Goal: Task Accomplishment & Management: Complete application form

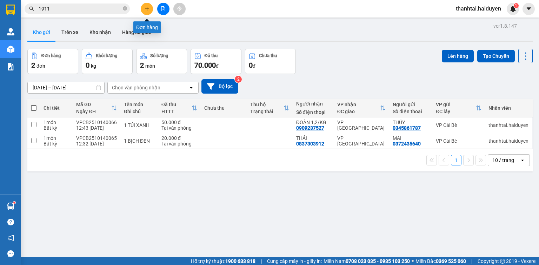
click at [147, 9] on icon "plus" at bounding box center [147, 8] width 5 height 5
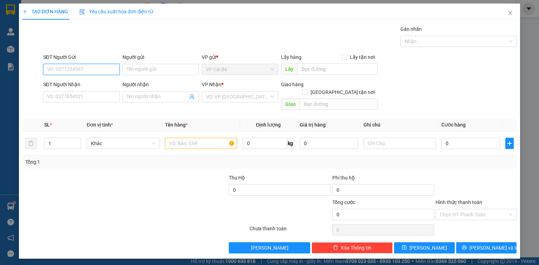
click at [73, 72] on input "SĐT Người Gửi" at bounding box center [81, 69] width 76 height 11
click at [79, 81] on div "0383327779 - TÍN" at bounding box center [81, 83] width 68 height 8
type input "0383327779"
type input "TÍN"
type input "UB BÌNH PHÚ"
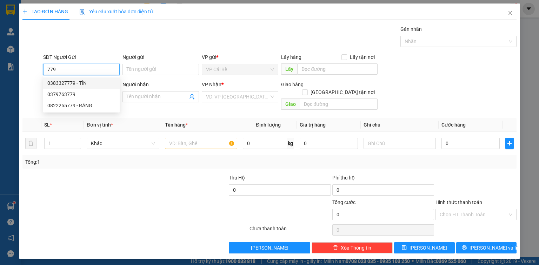
type input "0908606093"
type input "NHUNG"
type input "20.000"
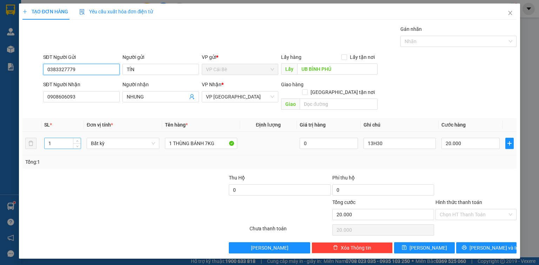
type input "0383327779"
drag, startPoint x: 55, startPoint y: 135, endPoint x: 25, endPoint y: 132, distance: 30.3
click at [25, 132] on tr "1 Bất kỳ 1 THÙNG BÁNH 7KG 0 13H30 20.000" at bounding box center [269, 144] width 494 height 24
type input "2"
drag, startPoint x: 83, startPoint y: 97, endPoint x: 0, endPoint y: 106, distance: 83.7
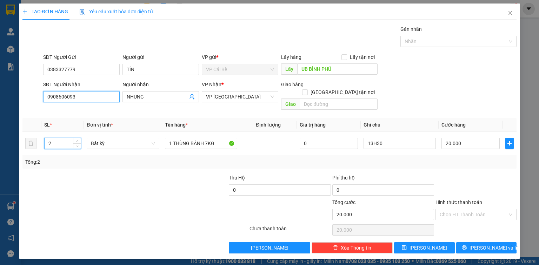
click at [0, 107] on div "TẠO ĐƠN HÀNG Yêu cầu xuất hóa đơn điện tử Transit Pickup Surcharge Ids Transit …" at bounding box center [269, 132] width 539 height 265
type input "0"
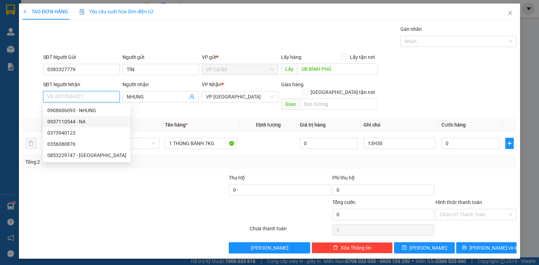
click at [66, 120] on div "0937110544 - NA" at bounding box center [86, 122] width 79 height 8
type input "0937110544"
type input "NA"
type input "80.000"
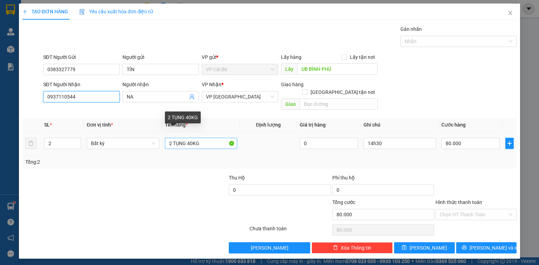
type input "0937110544"
click at [193, 138] on input "2 TỤNG 40KG" at bounding box center [201, 143] width 72 height 11
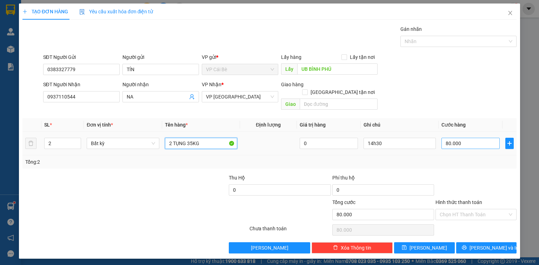
type input "2 TỤNG 35KG"
drag, startPoint x: 468, startPoint y: 138, endPoint x: 463, endPoint y: 133, distance: 6.9
click at [468, 138] on input "80.000" at bounding box center [470, 143] width 58 height 11
type input "7"
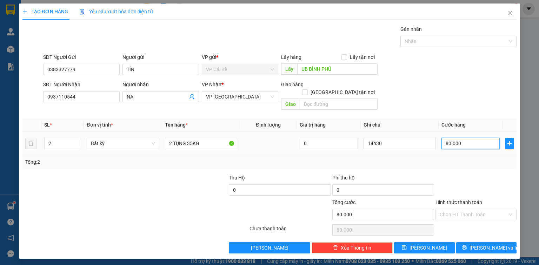
type input "7"
type input "70"
type input "70.000"
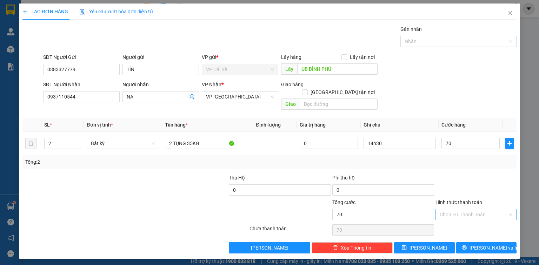
type input "70.000"
click at [466, 209] on input "Hình thức thanh toán" at bounding box center [474, 214] width 68 height 11
click at [465, 221] on div "Tại văn phòng" at bounding box center [476, 221] width 73 height 8
type input "0"
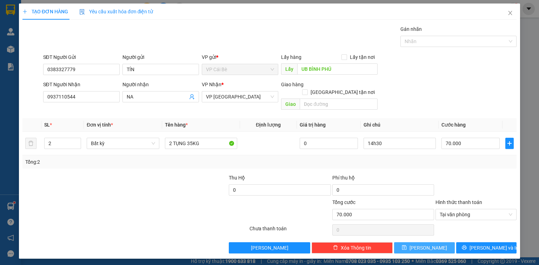
click at [430, 244] on span "[PERSON_NAME]" at bounding box center [429, 248] width 38 height 8
type input "0"
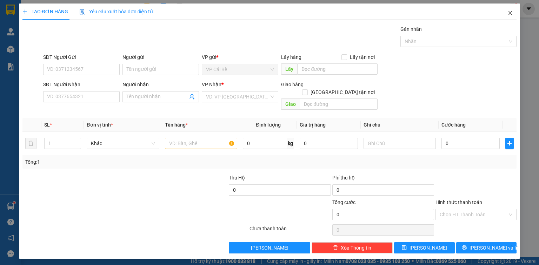
click at [508, 12] on icon "close" at bounding box center [510, 13] width 6 height 6
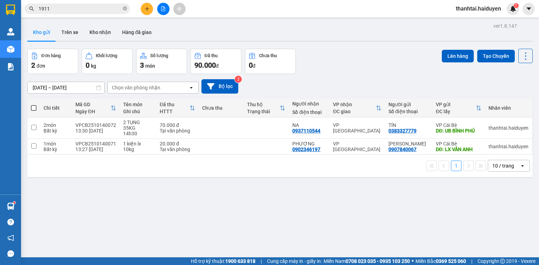
click at [460, 7] on span "thanhtai.haiduyen" at bounding box center [478, 8] width 56 height 9
click at [466, 20] on span "Đăng xuất" at bounding box center [482, 22] width 42 height 8
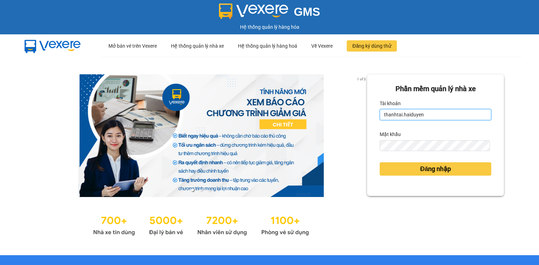
click at [424, 114] on input "thanhtai.haiduyen" at bounding box center [436, 114] width 112 height 11
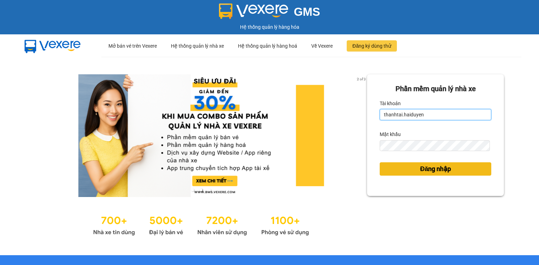
type input "mylinh.haiduyen"
click at [404, 169] on button "Đăng nhập" at bounding box center [436, 168] width 112 height 13
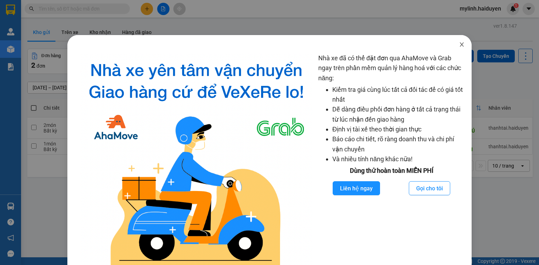
click at [456, 41] on span "Close" at bounding box center [462, 45] width 20 height 20
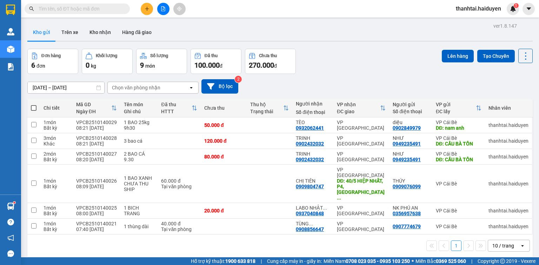
click at [469, 9] on span "thanhtai.haiduyen" at bounding box center [478, 8] width 56 height 9
click at [472, 22] on span "Đăng xuất" at bounding box center [482, 22] width 42 height 8
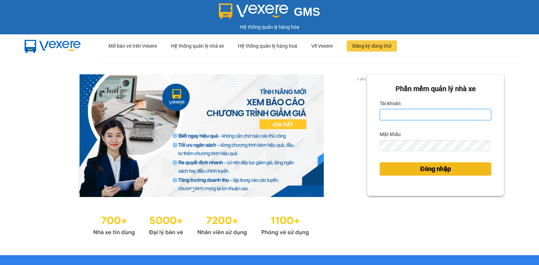
type input "mylinh.haiduyen"
click at [401, 169] on button "Đăng nhập" at bounding box center [436, 168] width 112 height 13
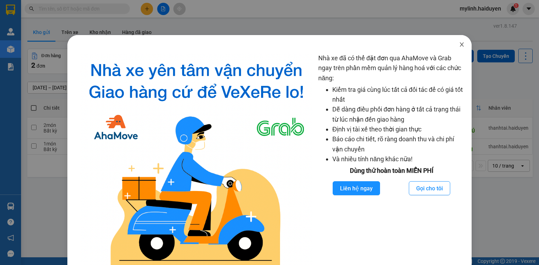
click at [460, 44] on icon "close" at bounding box center [462, 44] width 4 height 4
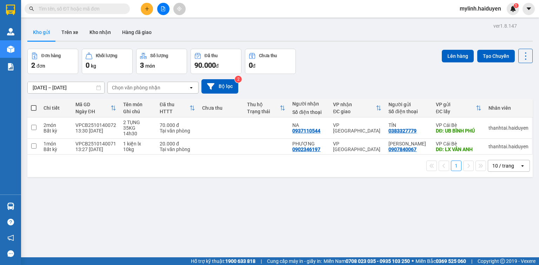
drag, startPoint x: 87, startPoint y: 9, endPoint x: 91, endPoint y: 16, distance: 7.7
click at [91, 15] on div "Kết quả tìm kiếm ( 0 ) Bộ lọc No Data" at bounding box center [68, 9] width 137 height 12
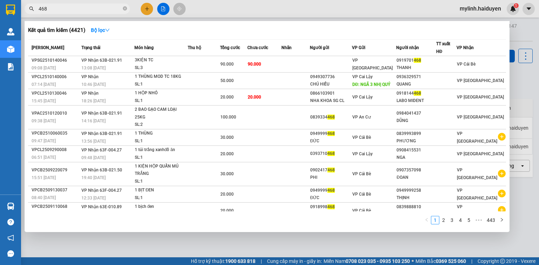
type input "468"
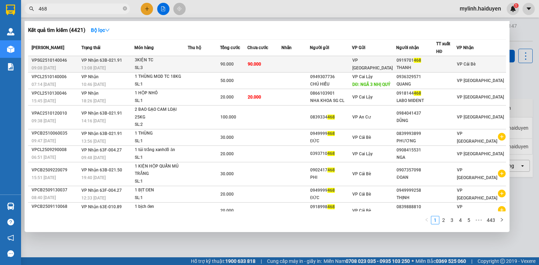
click at [162, 62] on div "3KIỆN TC" at bounding box center [161, 60] width 53 height 8
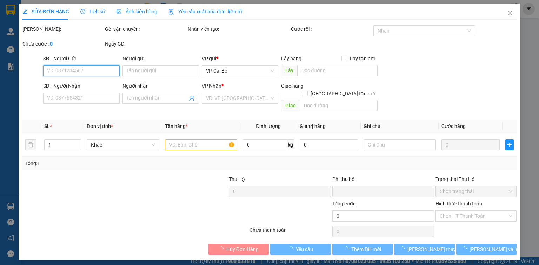
type input "0919701468"
type input "THANH"
type input "0"
type input "90.000"
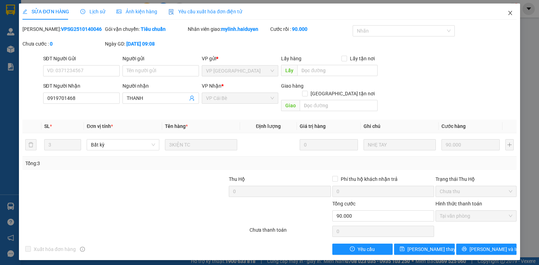
click at [508, 11] on icon "close" at bounding box center [510, 13] width 6 height 6
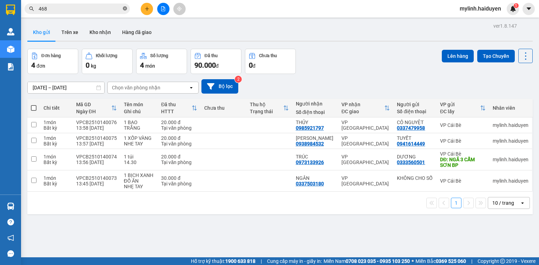
click at [124, 9] on icon "close-circle" at bounding box center [125, 8] width 4 height 4
click at [148, 5] on button at bounding box center [147, 9] width 12 height 12
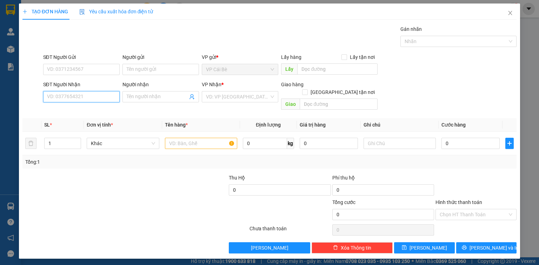
click at [74, 94] on input "SĐT Người Nhận" at bounding box center [81, 96] width 76 height 11
type input "0938935034"
click at [77, 105] on div "0938935034 - DIỄM" at bounding box center [81, 110] width 76 height 11
type input "DIỄM"
type input "600.000"
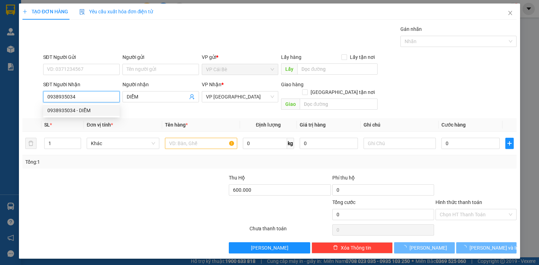
type input "30.000"
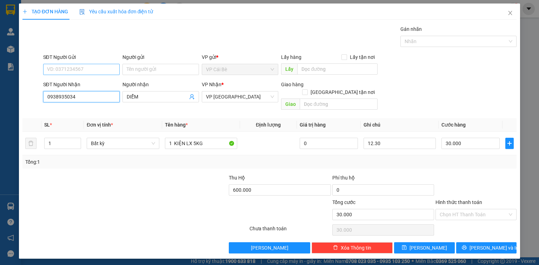
type input "0938935034"
click at [80, 69] on input "SĐT Người Gửi" at bounding box center [81, 69] width 76 height 11
click at [81, 82] on div "0911418287 - LX NHƯ Ý" at bounding box center [81, 83] width 68 height 8
type input "0911418287"
type input "LX NHƯ Ý"
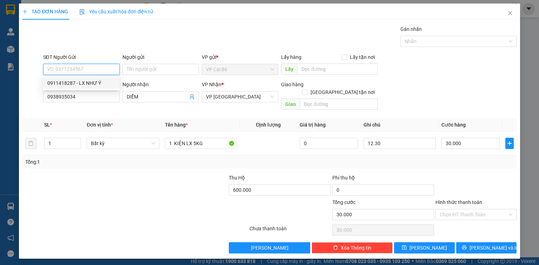
type input "LX NHƯ Ý"
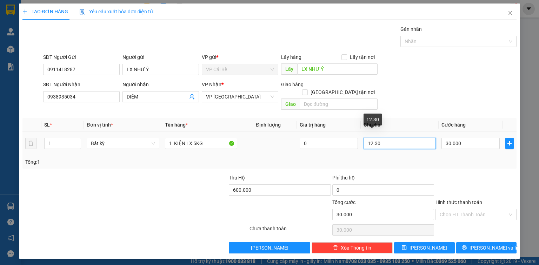
click at [372, 138] on input "12.30" at bounding box center [400, 143] width 72 height 11
click at [464, 41] on div at bounding box center [455, 41] width 106 height 8
type input "14.30"
click at [437, 90] on div "SĐT Người Nhận 0938935034 Người nhận DIỄM VP Nhận * VP Sài Gòn Giao hàng Giao t…" at bounding box center [280, 97] width 477 height 32
click at [465, 209] on input "Hình thức thanh toán" at bounding box center [474, 214] width 68 height 11
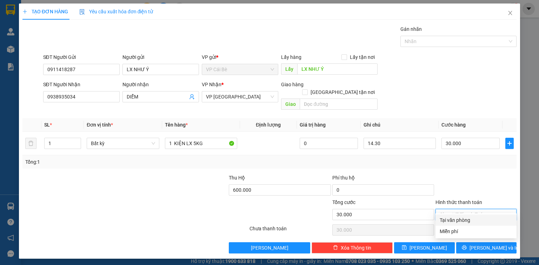
click at [466, 218] on div "Tại văn phòng" at bounding box center [476, 221] width 73 height 8
type input "0"
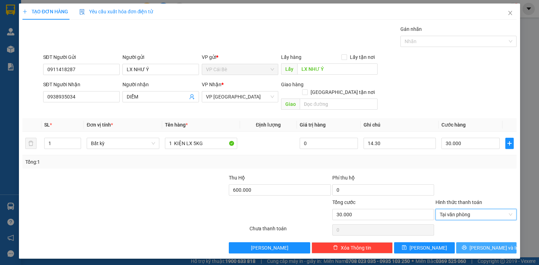
click at [467, 245] on icon "printer" at bounding box center [464, 247] width 5 height 5
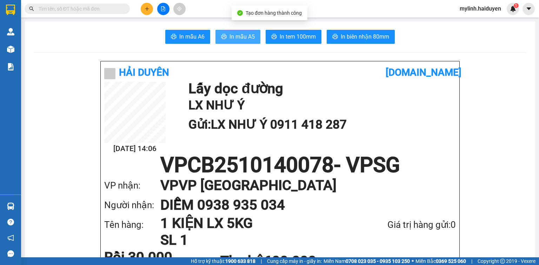
click at [226, 38] on button "In mẫu A5" at bounding box center [237, 37] width 45 height 14
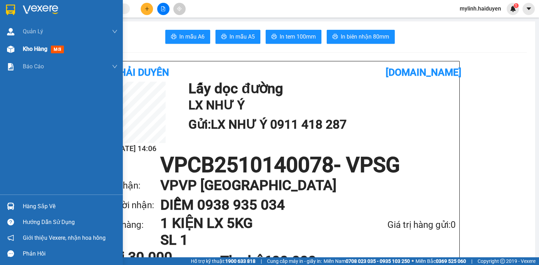
click at [35, 50] on span "Kho hàng" at bounding box center [35, 49] width 25 height 7
